Goal: Information Seeking & Learning: Learn about a topic

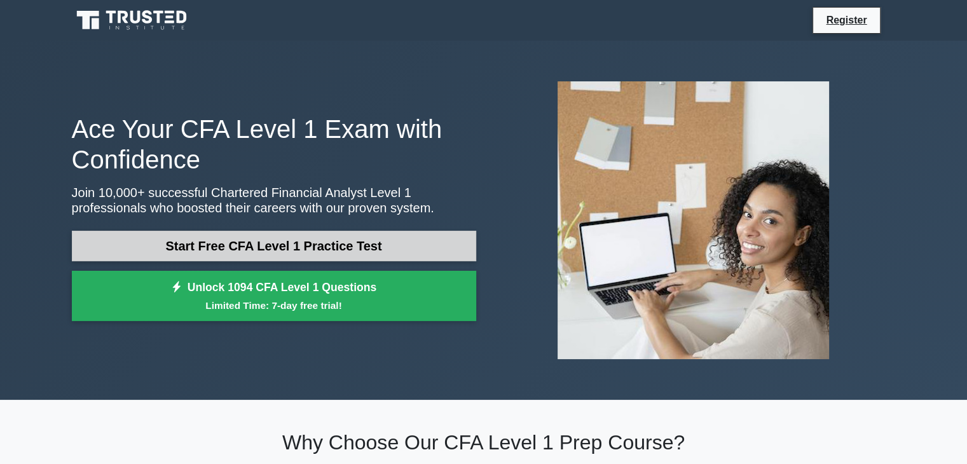
click at [363, 238] on link "Start Free CFA Level 1 Practice Test" at bounding box center [274, 246] width 404 height 31
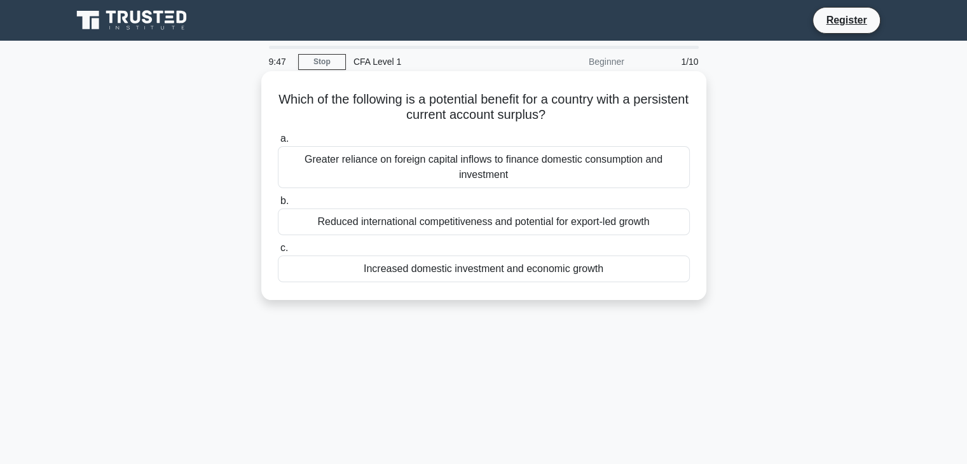
click at [479, 179] on div "Greater reliance on foreign capital inflows to finance domestic consumption and…" at bounding box center [484, 167] width 412 height 42
click at [278, 143] on input "a. Greater reliance on foreign capital inflows to finance domestic consumption …" at bounding box center [278, 139] width 0 height 8
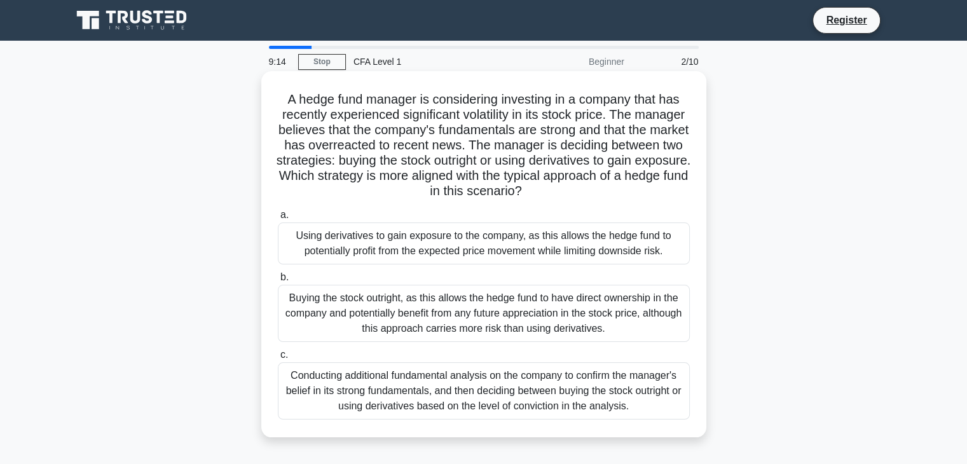
click at [569, 394] on div "Conducting additional fundamental analysis on the company to confirm the manage…" at bounding box center [484, 390] width 412 height 57
click at [278, 359] on input "c. Conducting additional fundamental analysis on the company to confirm the man…" at bounding box center [278, 355] width 0 height 8
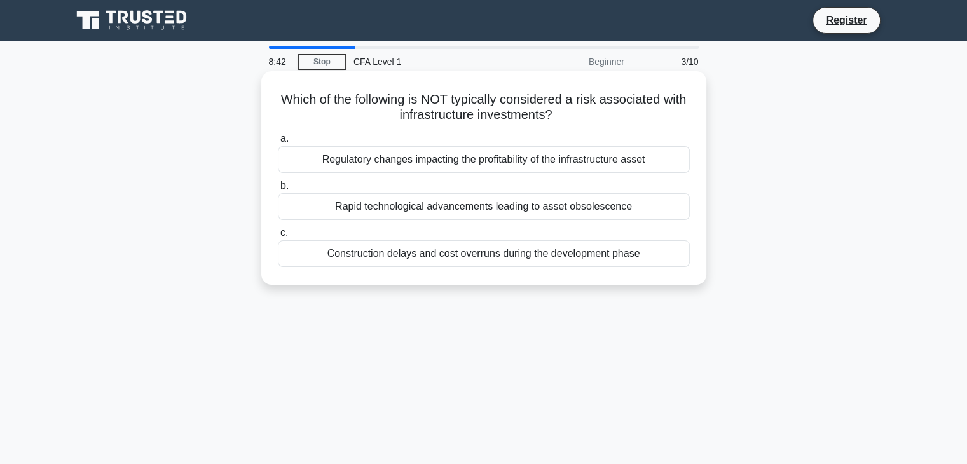
click at [538, 258] on div "Construction delays and cost overruns during the development phase" at bounding box center [484, 253] width 412 height 27
click at [278, 237] on input "c. Construction delays and cost overruns during the development phase" at bounding box center [278, 233] width 0 height 8
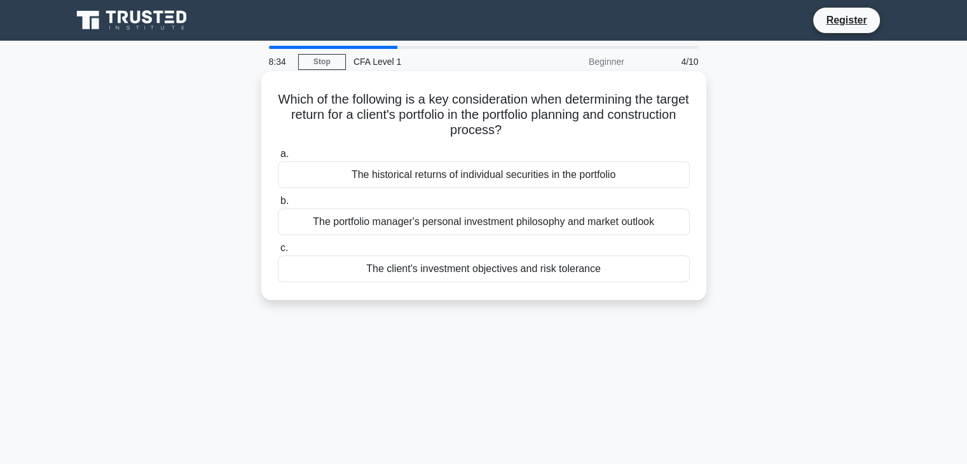
click at [543, 142] on div "Which of the following is a key consideration when determining the target retur…" at bounding box center [483, 185] width 435 height 219
click at [564, 273] on div "The client's investment objectives and risk tolerance" at bounding box center [484, 269] width 412 height 27
click at [278, 252] on input "c. The client's investment objectives and risk tolerance" at bounding box center [278, 248] width 0 height 8
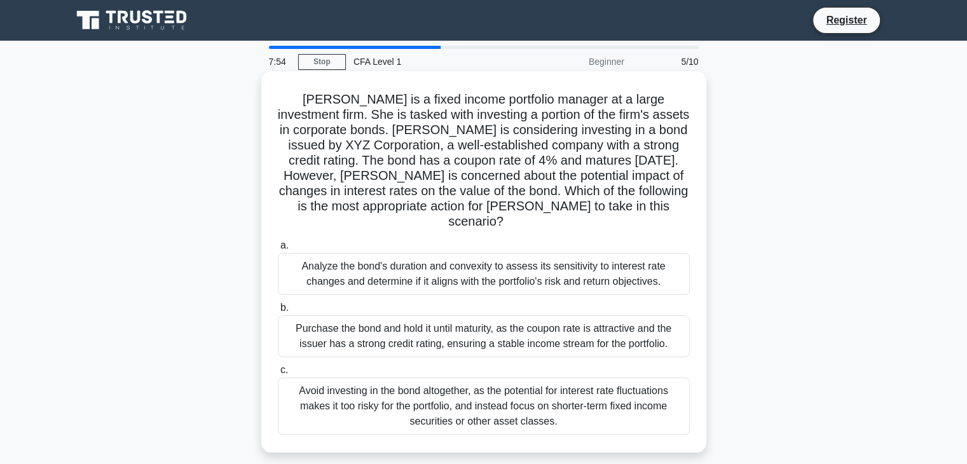
click at [483, 325] on div "Purchase the bond and hold it until maturity, as the coupon rate is attractive …" at bounding box center [484, 336] width 412 height 42
click at [278, 312] on input "b. Purchase the bond and hold it until maturity, as the coupon rate is attracti…" at bounding box center [278, 308] width 0 height 8
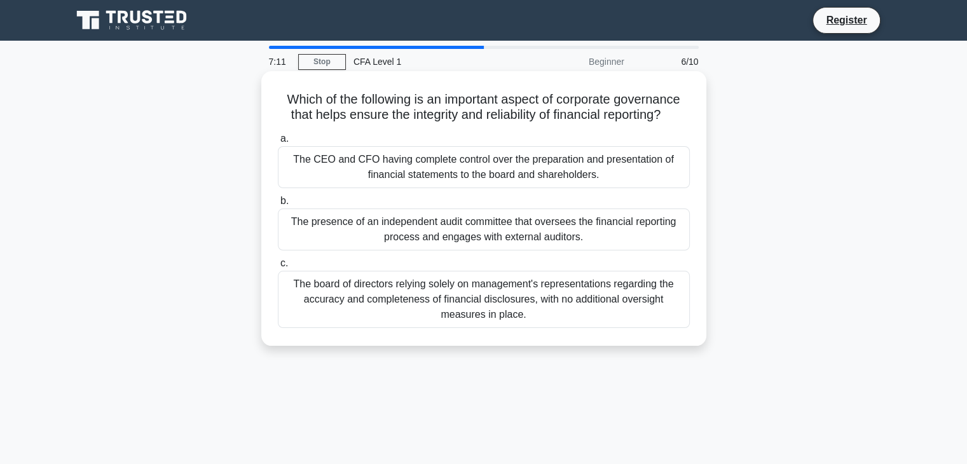
click at [495, 219] on div "The presence of an independent audit committee that oversees the financial repo…" at bounding box center [484, 229] width 412 height 42
click at [278, 205] on input "b. The presence of an independent audit committee that oversees the financial r…" at bounding box center [278, 201] width 0 height 8
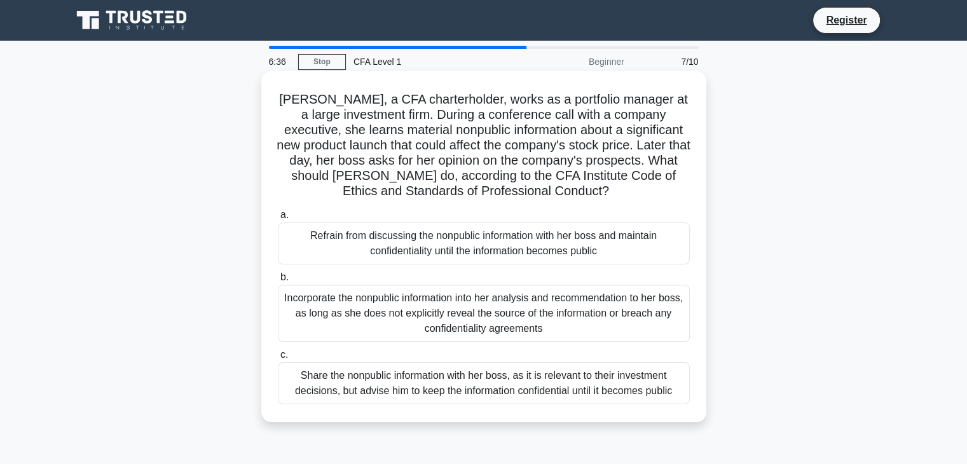
click at [494, 241] on div "Refrain from discussing the nonpublic information with her boss and maintain co…" at bounding box center [484, 243] width 412 height 42
click at [278, 219] on input "a. Refrain from discussing the nonpublic information with her boss and maintain…" at bounding box center [278, 215] width 0 height 8
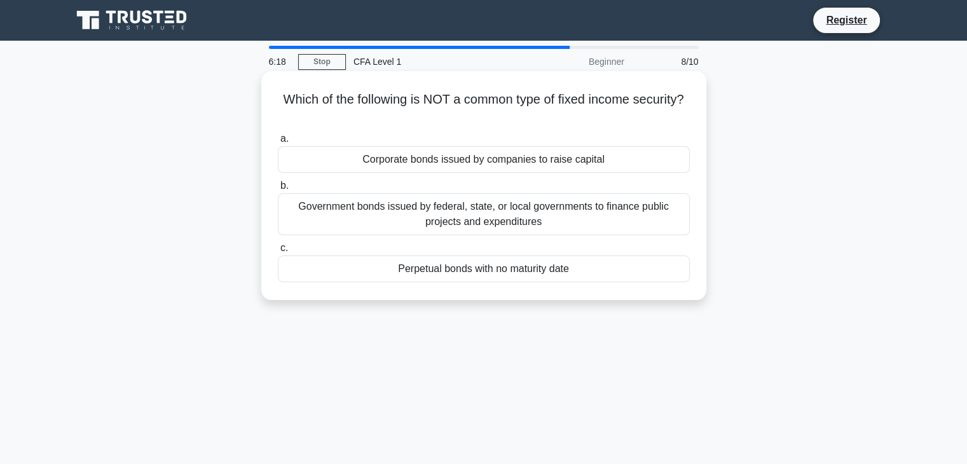
click at [563, 158] on div "Corporate bonds issued by companies to raise capital" at bounding box center [484, 159] width 412 height 27
click at [278, 143] on input "a. Corporate bonds issued by companies to raise capital" at bounding box center [278, 139] width 0 height 8
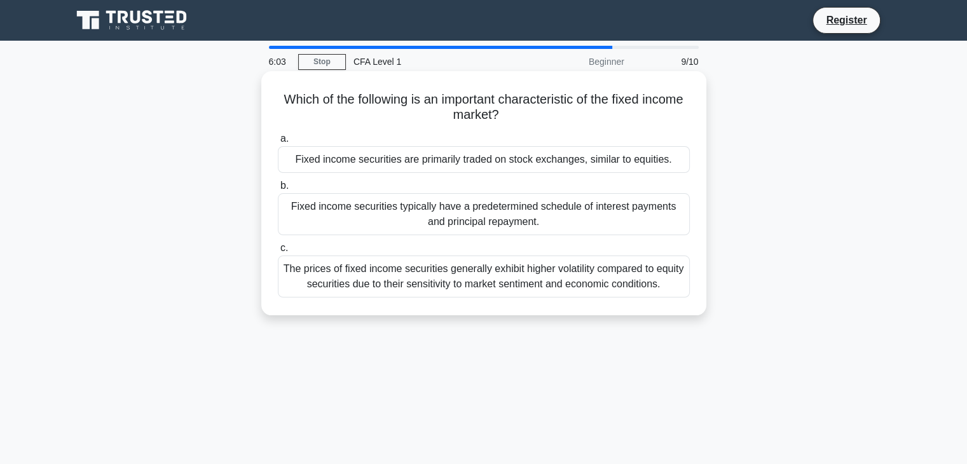
click at [575, 276] on div "The prices of fixed income securities generally exhibit higher volatility compa…" at bounding box center [484, 277] width 412 height 42
click at [278, 252] on input "c. The prices of fixed income securities generally exhibit higher volatility co…" at bounding box center [278, 248] width 0 height 8
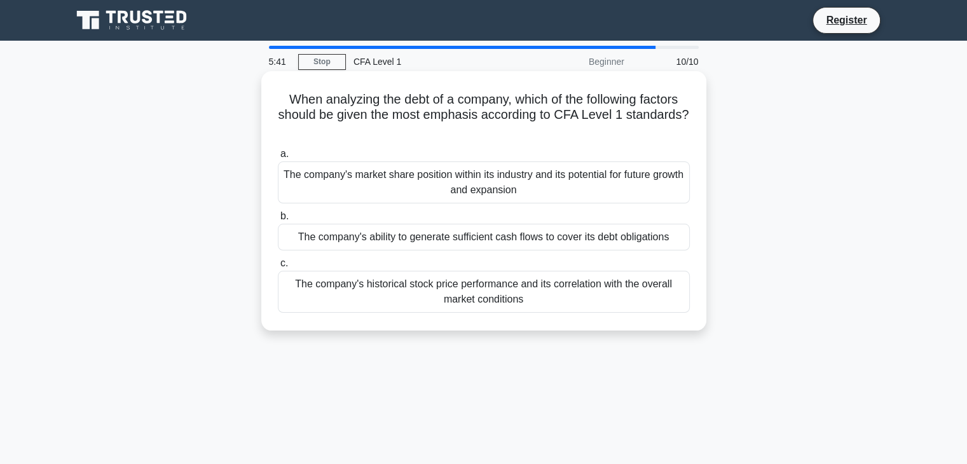
click at [563, 240] on div "The company's ability to generate sufficient cash flows to cover its debt oblig…" at bounding box center [484, 237] width 412 height 27
click at [278, 221] on input "b. The company's ability to generate sufficient cash flows to cover its debt ob…" at bounding box center [278, 216] width 0 height 8
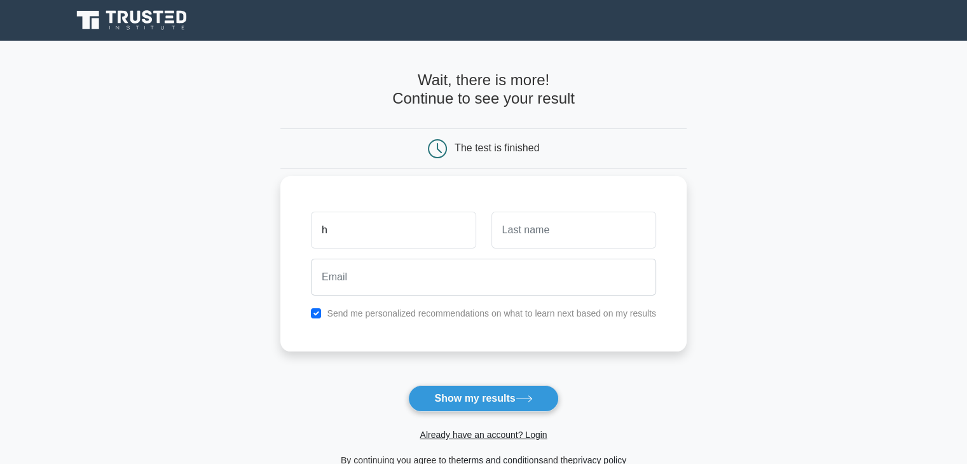
type input "Harish"
click at [506, 229] on input "text" at bounding box center [573, 230] width 165 height 37
type input "Seth"
click at [319, 311] on input "checkbox" at bounding box center [316, 313] width 10 height 10
checkbox input "false"
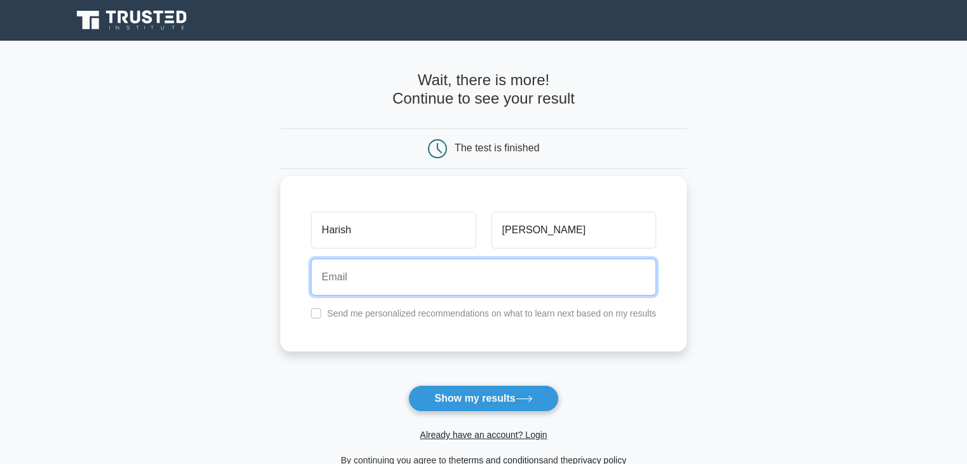
click at [364, 289] on input "email" at bounding box center [483, 277] width 345 height 37
type input "harishseth2525@gmail.com"
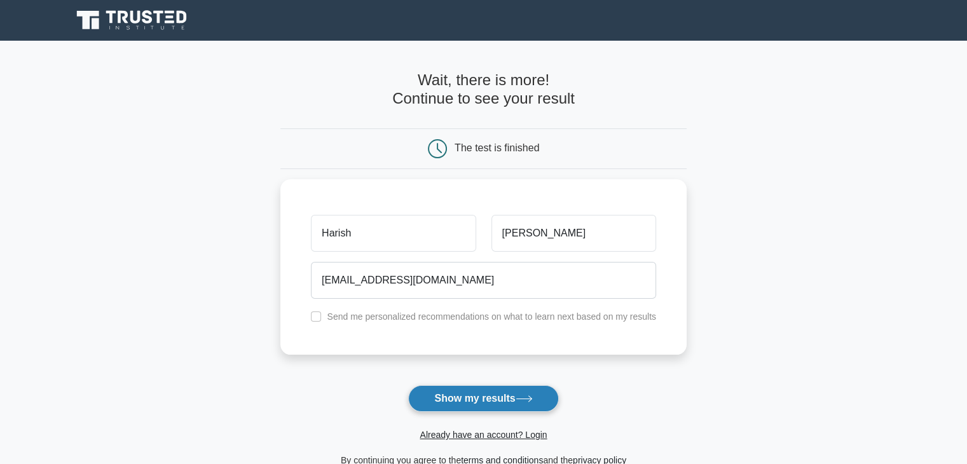
click at [500, 393] on button "Show my results" at bounding box center [483, 398] width 150 height 27
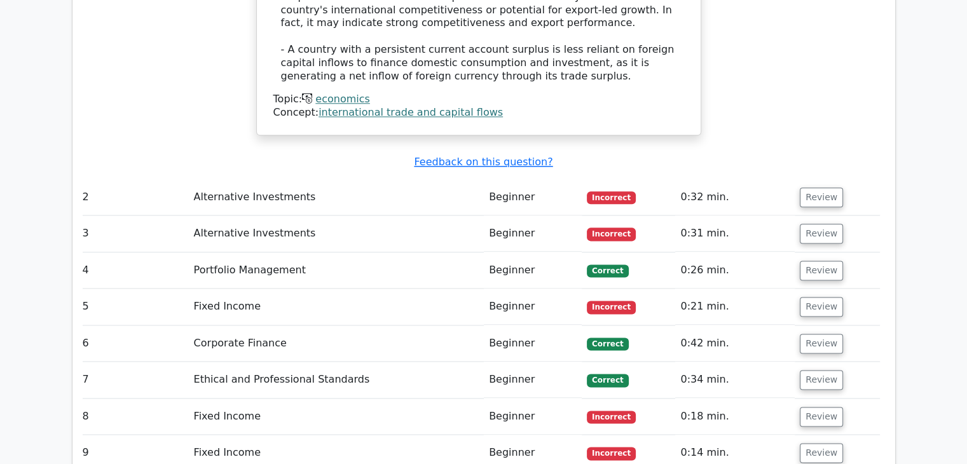
scroll to position [0, 6]
click at [814, 188] on button "Review" at bounding box center [819, 198] width 43 height 20
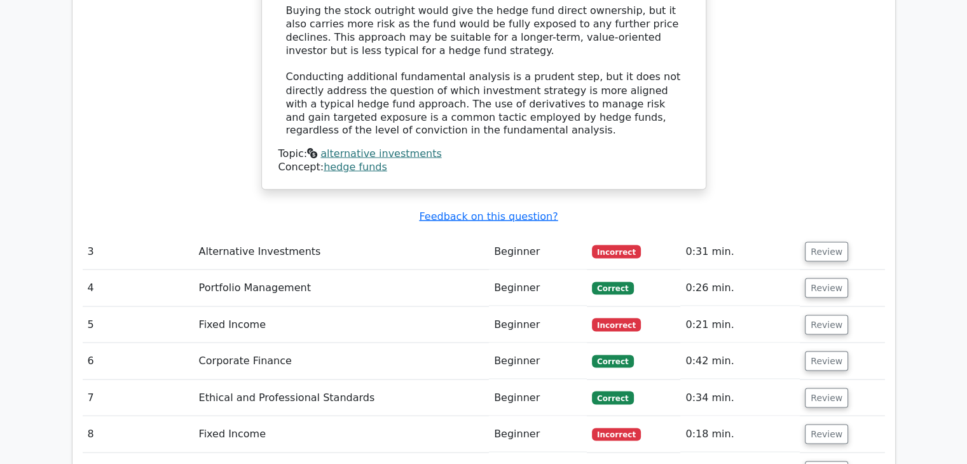
scroll to position [2334, 0]
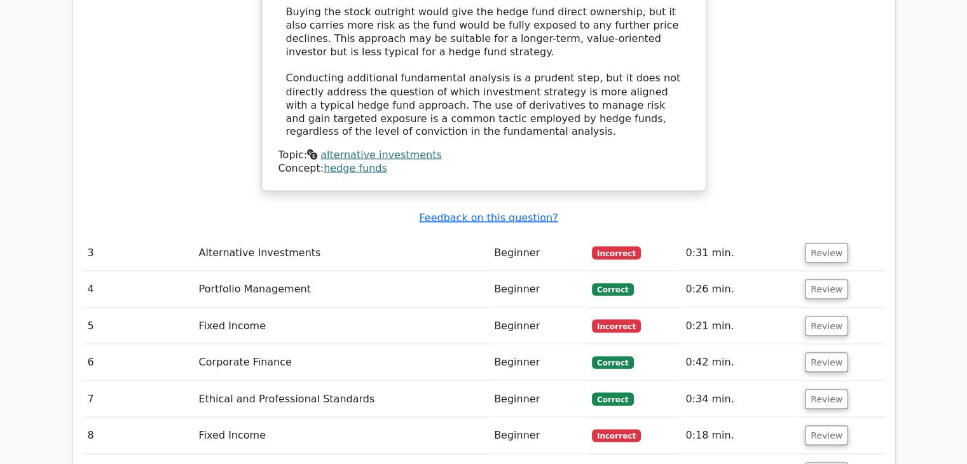
click at [827, 235] on td "Review" at bounding box center [842, 253] width 85 height 36
click at [814, 243] on button "Review" at bounding box center [826, 253] width 43 height 20
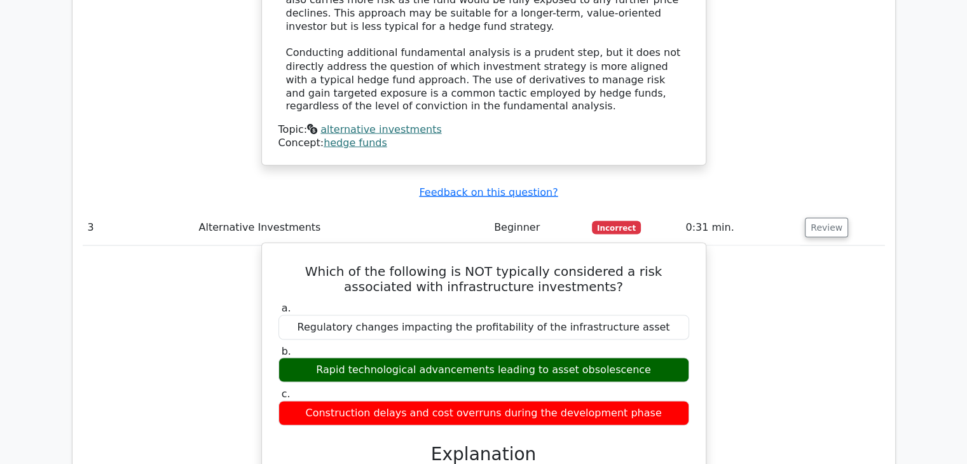
scroll to position [2357, 0]
